Goal: Task Accomplishment & Management: Use online tool/utility

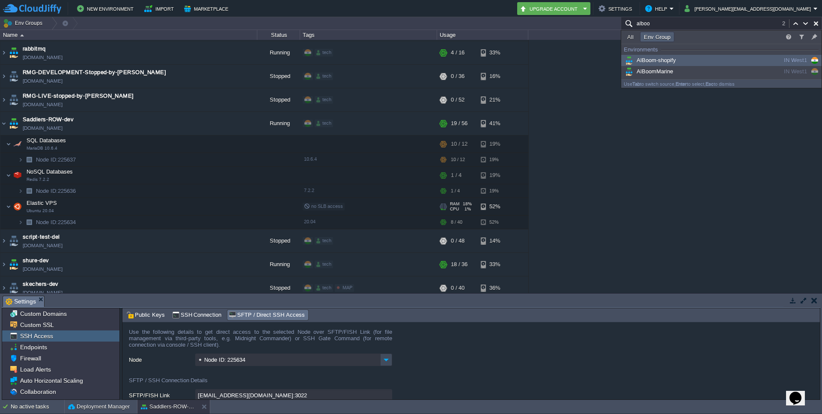
scroll to position [76, 0]
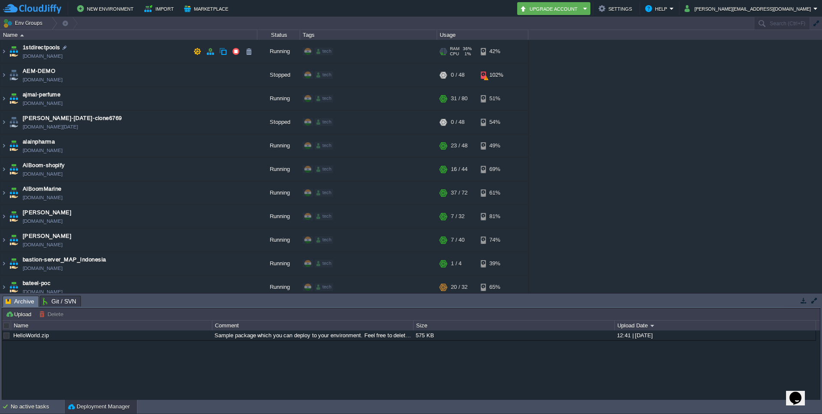
click at [46, 52] on span "[DOMAIN_NAME]" at bounding box center [43, 56] width 40 height 9
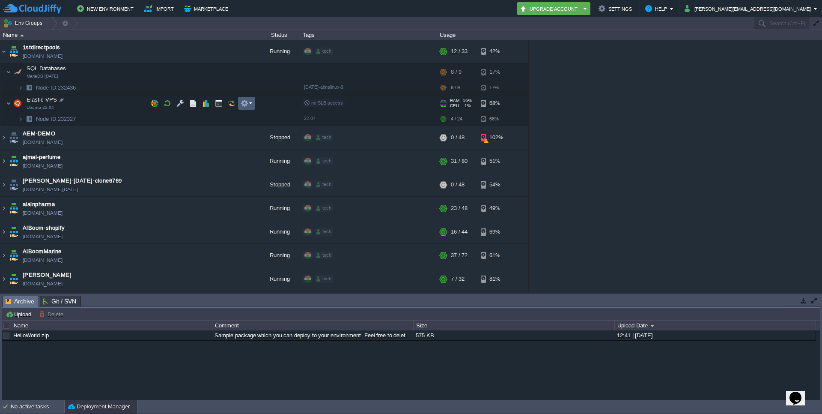
click at [252, 106] on td at bounding box center [246, 103] width 17 height 13
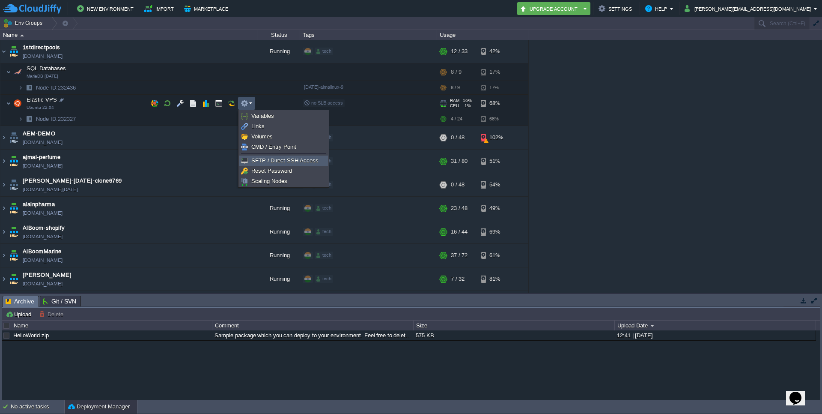
click at [264, 159] on span "SFTP / Direct SSH Access" at bounding box center [284, 160] width 67 height 6
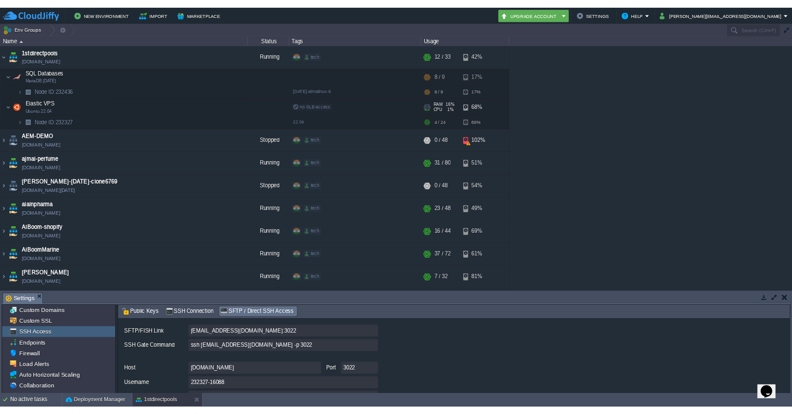
scroll to position [59, 0]
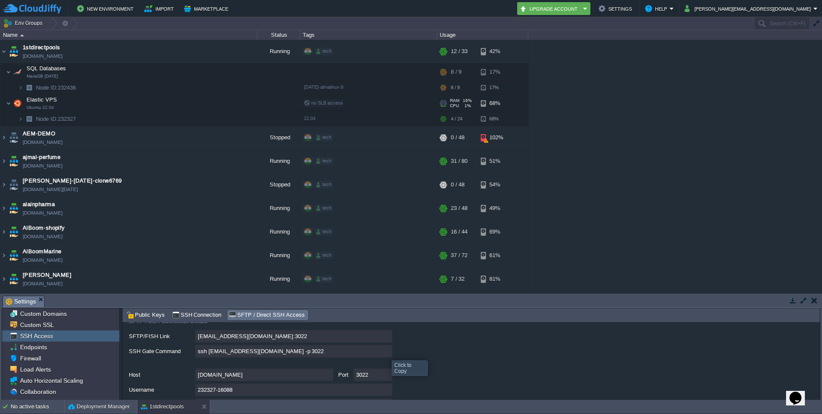
click at [385, 352] on input "ssh 232327-16088@gate.cloudjiffy.com -p 3022" at bounding box center [293, 351] width 197 height 12
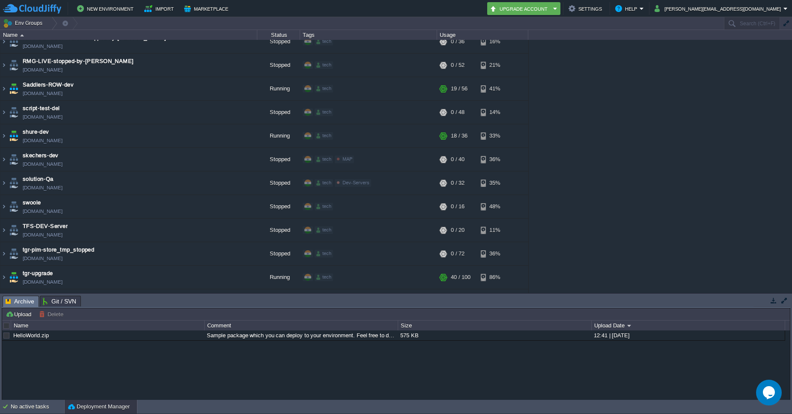
scroll to position [2121, 0]
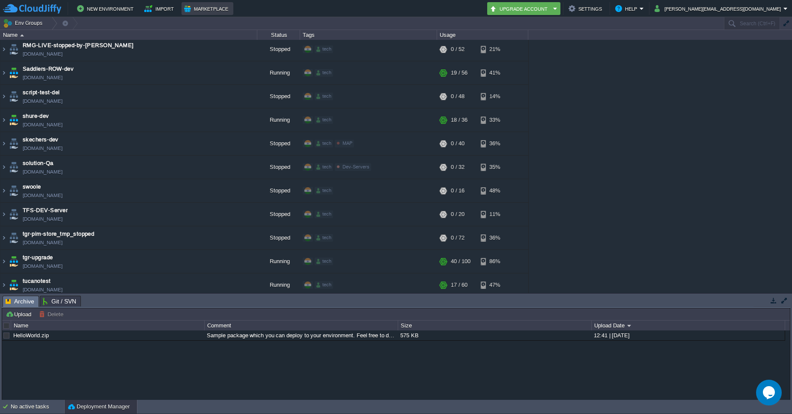
click at [220, 7] on button "Marketplace" at bounding box center [207, 8] width 47 height 10
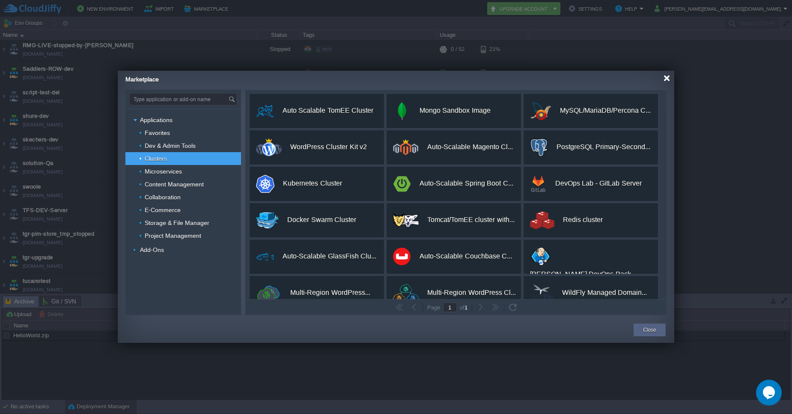
click at [665, 79] on div at bounding box center [667, 78] width 6 height 6
